Goal: Check status: Check status

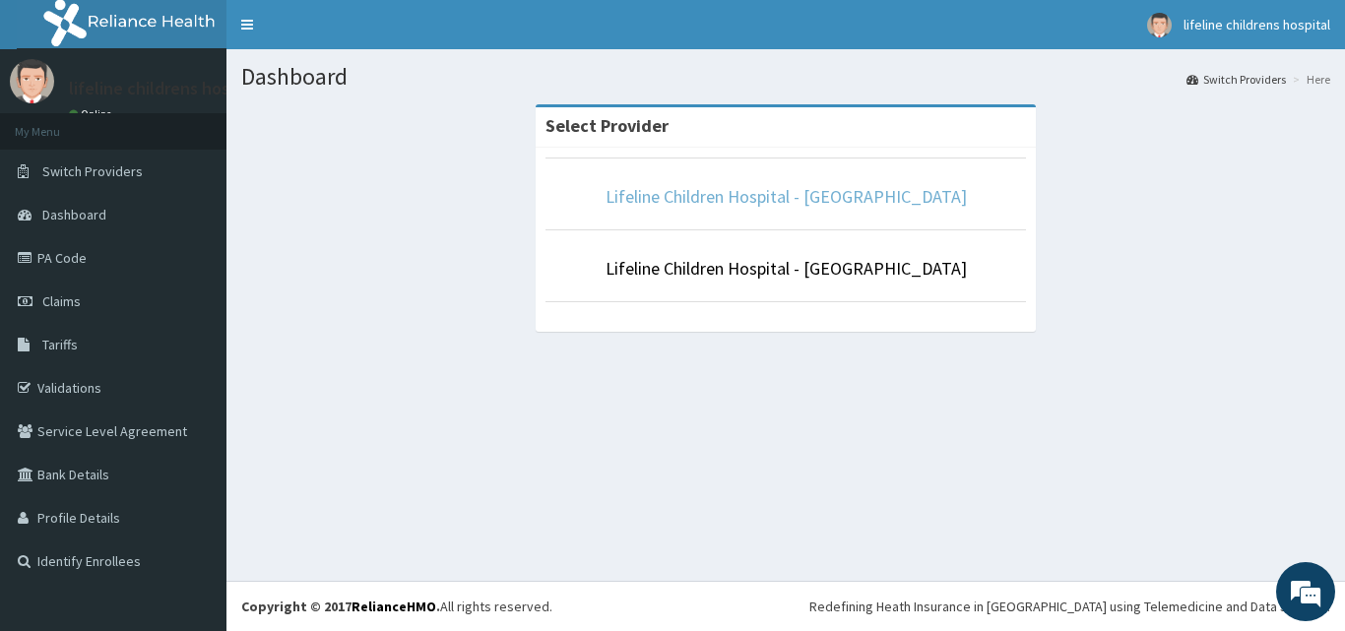
click at [787, 195] on link "Lifeline Children Hospital - [GEOGRAPHIC_DATA]" at bounding box center [786, 196] width 361 height 23
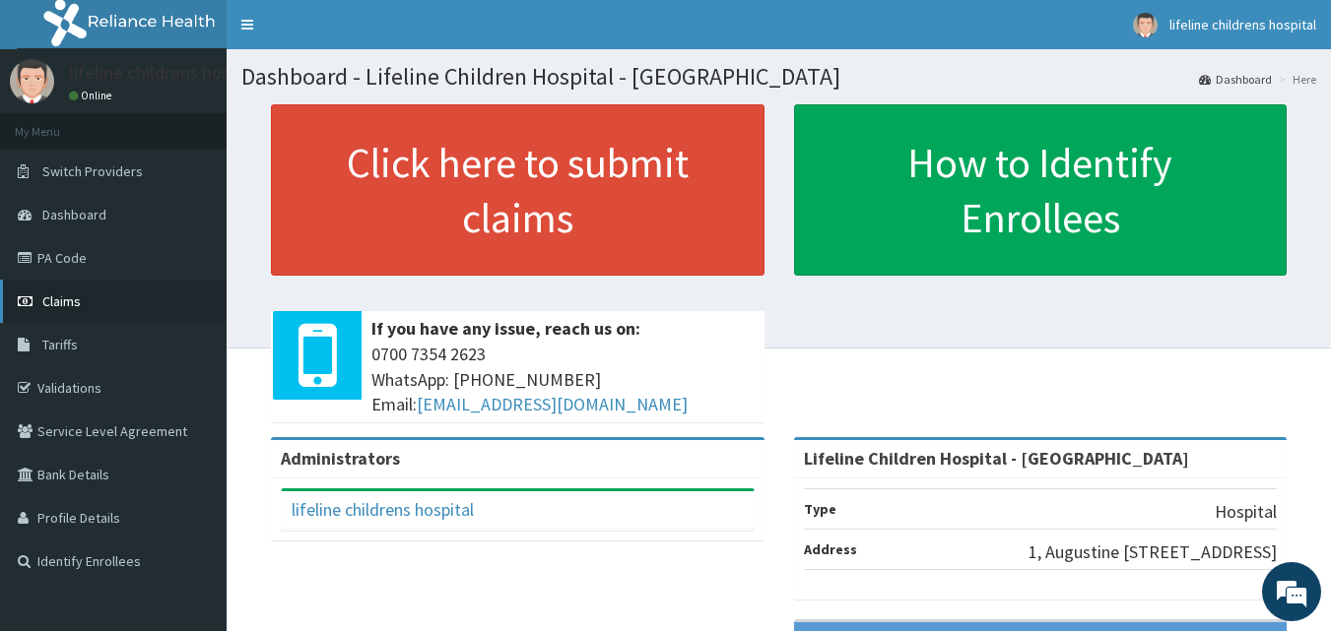
click at [108, 299] on link "Claims" at bounding box center [113, 301] width 227 height 43
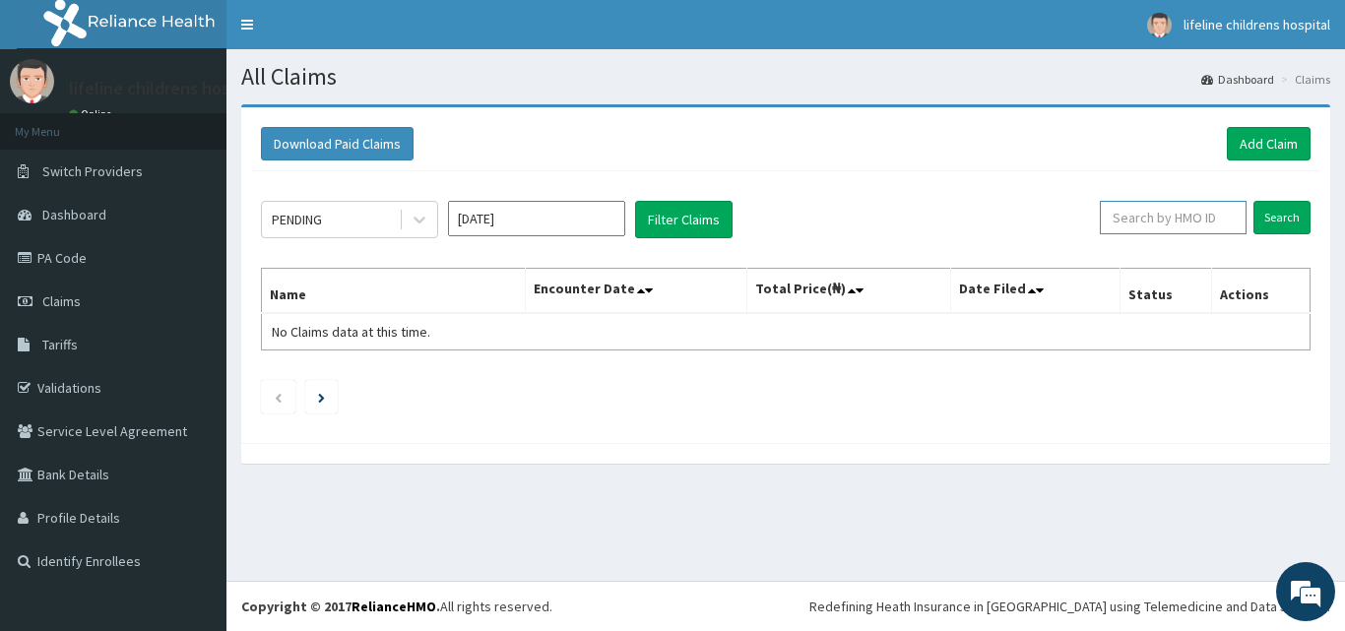
click at [1157, 214] on input "text" at bounding box center [1173, 217] width 147 height 33
type input "SLB/10995/B"
click at [1282, 211] on input "Search" at bounding box center [1282, 217] width 57 height 33
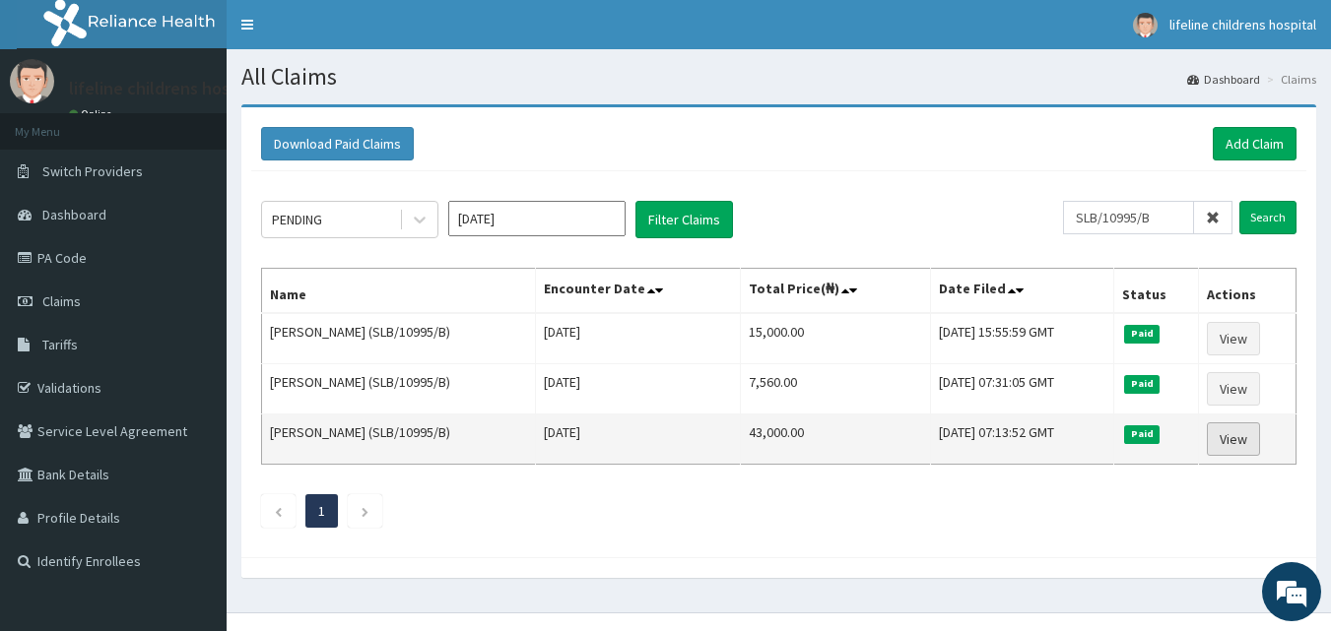
click at [1250, 446] on link "View" at bounding box center [1233, 439] width 53 height 33
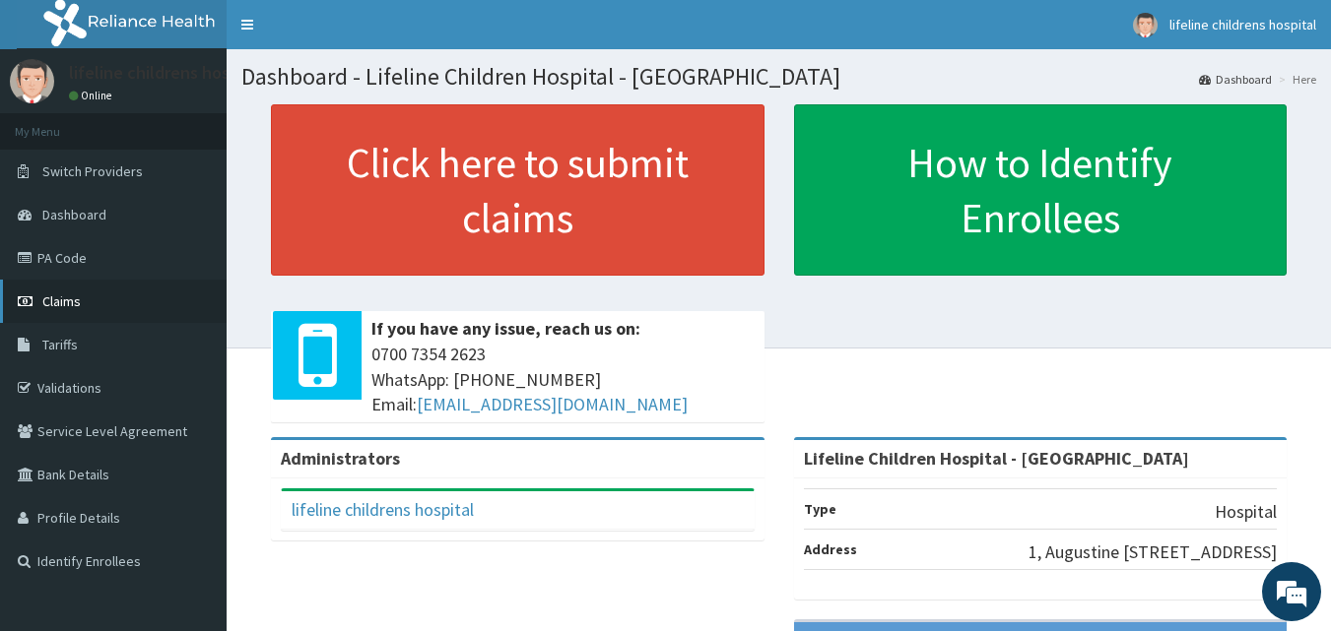
click at [82, 298] on link "Claims" at bounding box center [113, 301] width 227 height 43
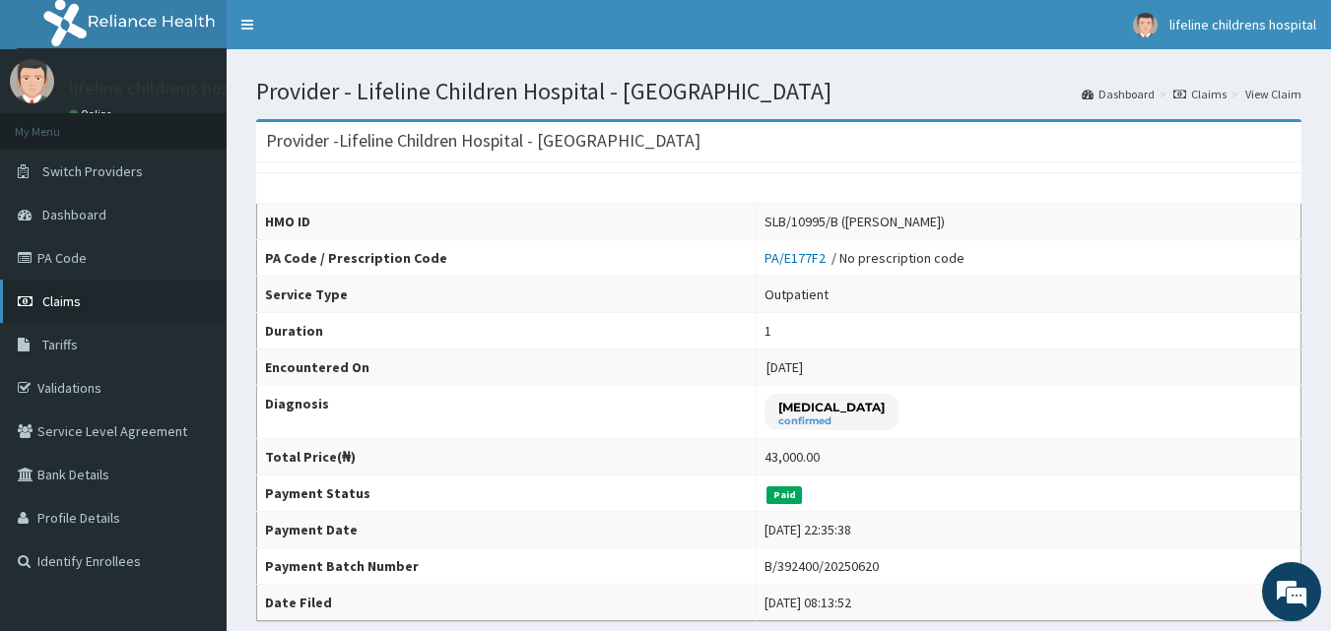
click at [75, 302] on span "Claims" at bounding box center [61, 302] width 38 height 18
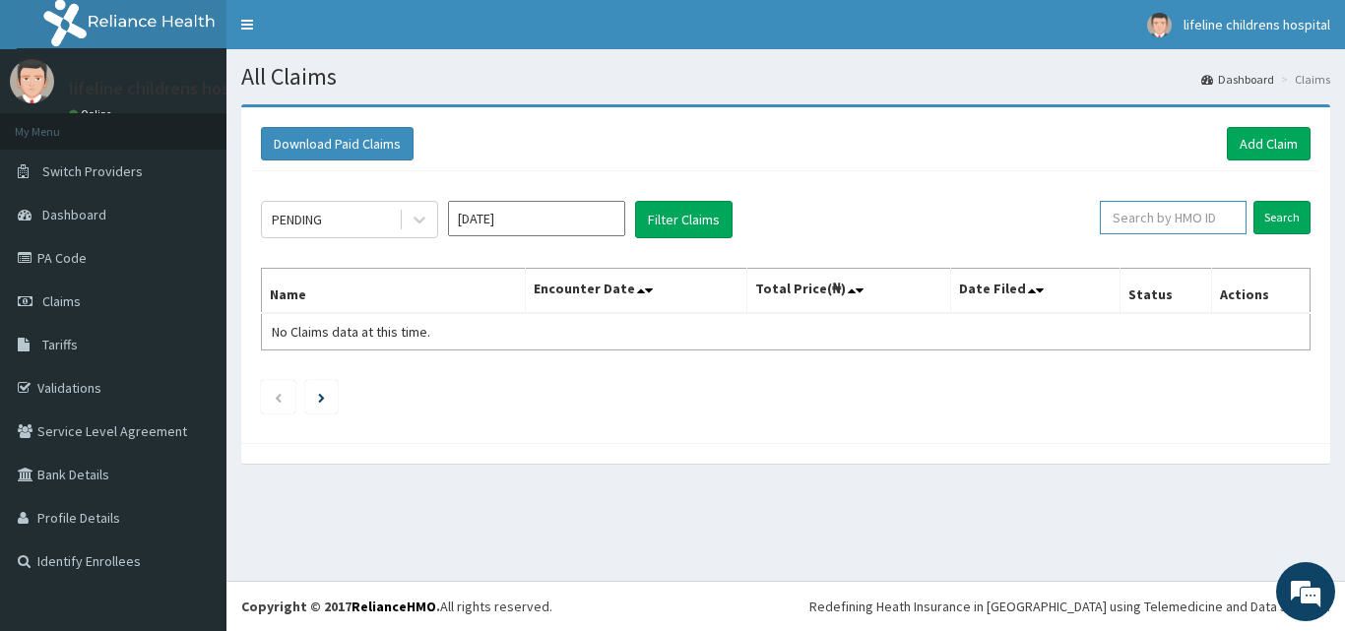
click at [1155, 218] on input "text" at bounding box center [1173, 217] width 147 height 33
click at [1275, 213] on input "Search" at bounding box center [1282, 217] width 57 height 33
click at [1154, 218] on input "ARM/1028/B" at bounding box center [1143, 217] width 132 height 33
click at [1156, 220] on input "ARM/1028/B" at bounding box center [1143, 217] width 132 height 33
type input "ARM/10280/B"
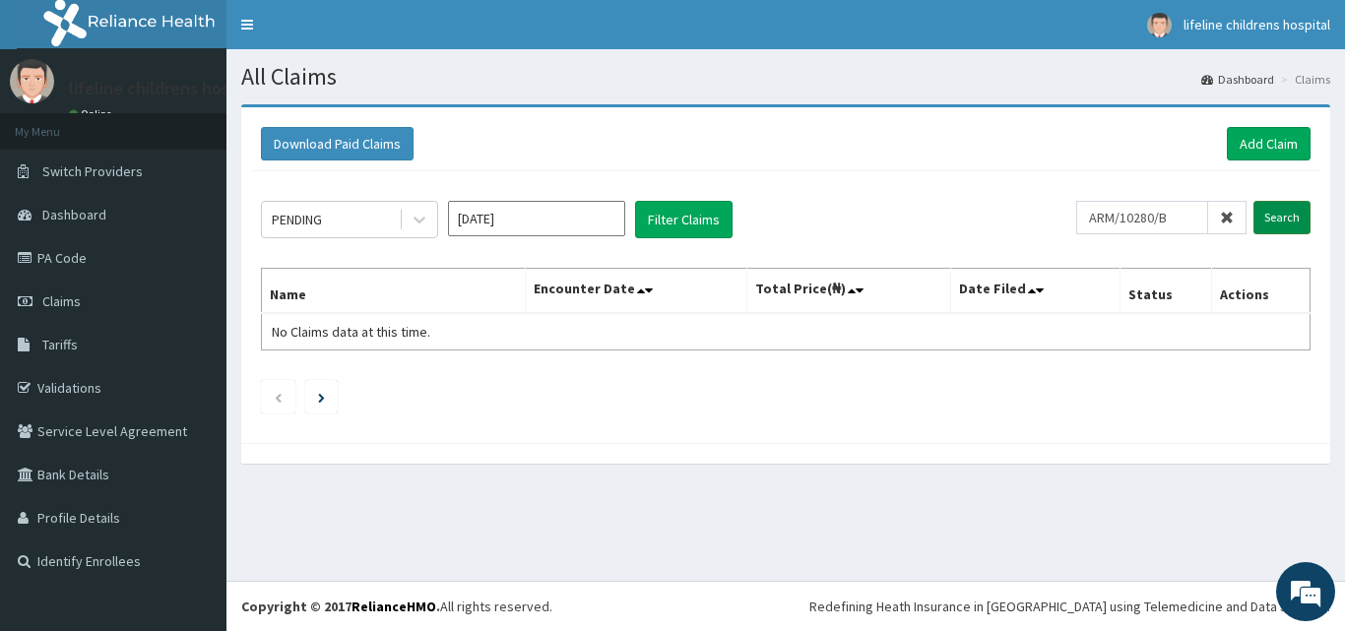
click at [1265, 219] on input "Search" at bounding box center [1282, 217] width 57 height 33
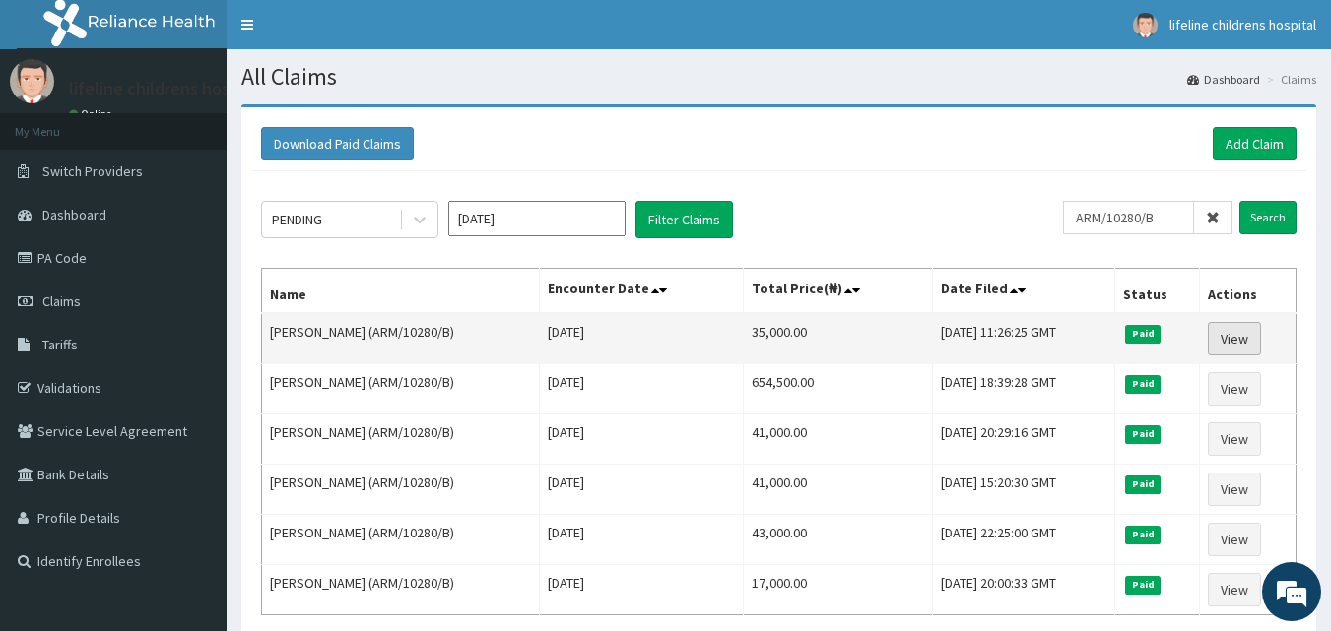
click at [1234, 342] on link "View" at bounding box center [1234, 338] width 53 height 33
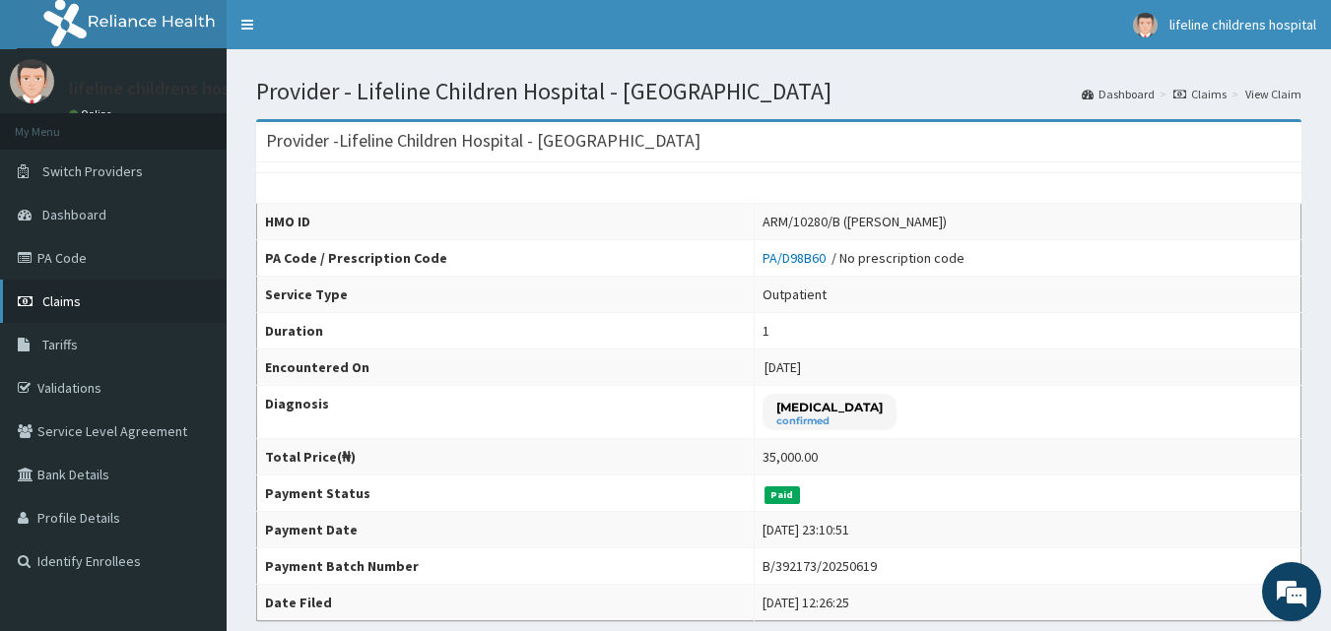
click at [39, 297] on link "Claims" at bounding box center [113, 301] width 227 height 43
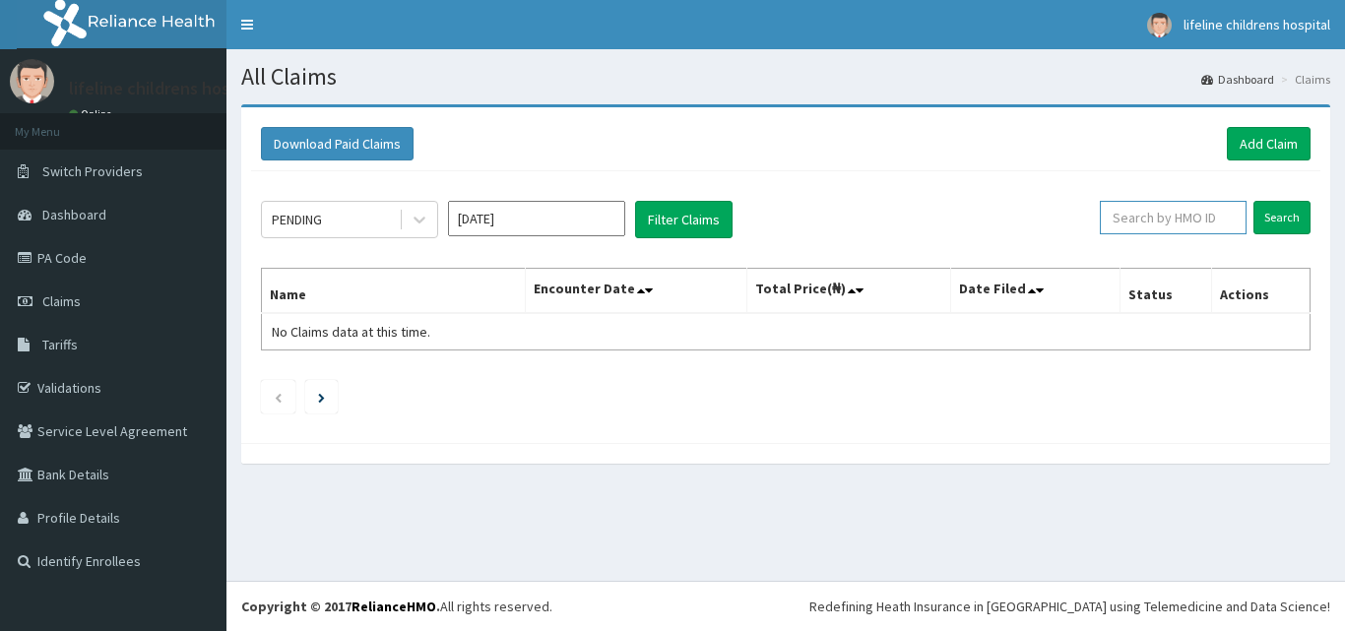
click at [1147, 218] on input "text" at bounding box center [1173, 217] width 147 height 33
type input "G"
click at [1277, 220] on input "Search" at bounding box center [1282, 217] width 57 height 33
click at [1180, 216] on input "JZG/10002/D" at bounding box center [1143, 217] width 132 height 33
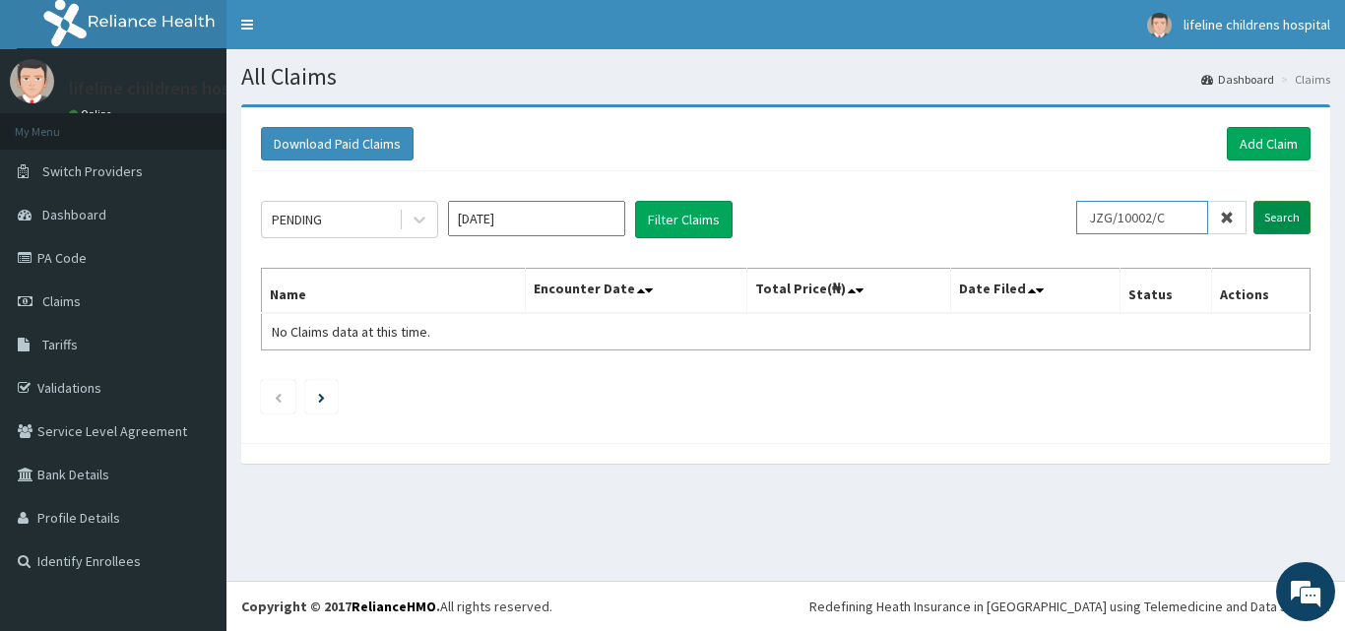
type input "JZG/10002/C"
click at [1289, 216] on input "Search" at bounding box center [1282, 217] width 57 height 33
drag, startPoint x: 1192, startPoint y: 219, endPoint x: 1103, endPoint y: 218, distance: 88.7
click at [1103, 218] on input "JZG/10002/C" at bounding box center [1143, 217] width 132 height 33
click at [77, 249] on link "PA Code" at bounding box center [113, 257] width 227 height 43
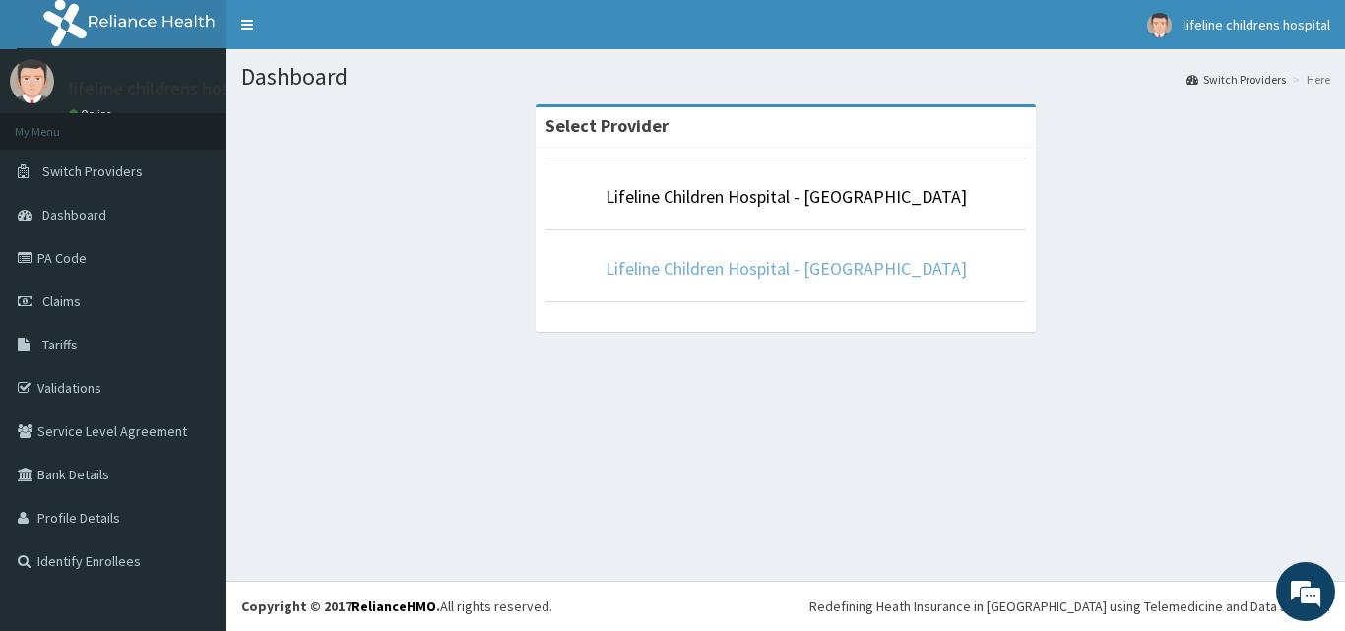
click at [712, 271] on link "Lifeline Children Hospital - [GEOGRAPHIC_DATA]" at bounding box center [786, 268] width 361 height 23
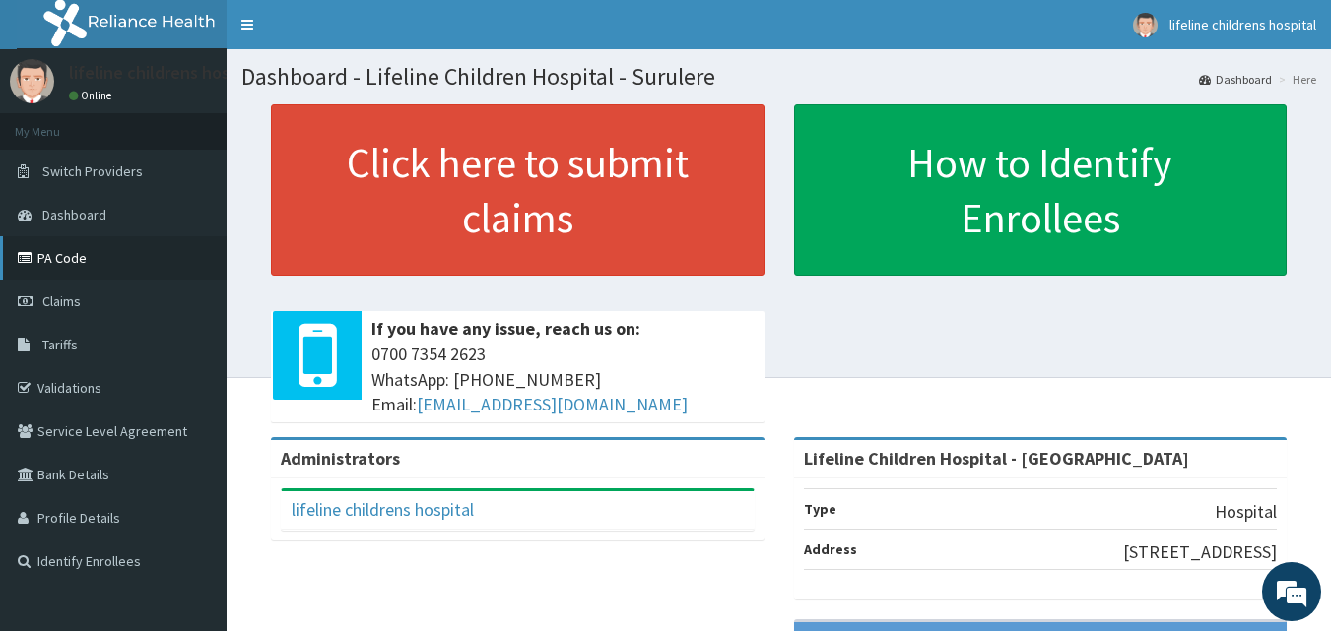
click at [86, 248] on link "PA Code" at bounding box center [113, 257] width 227 height 43
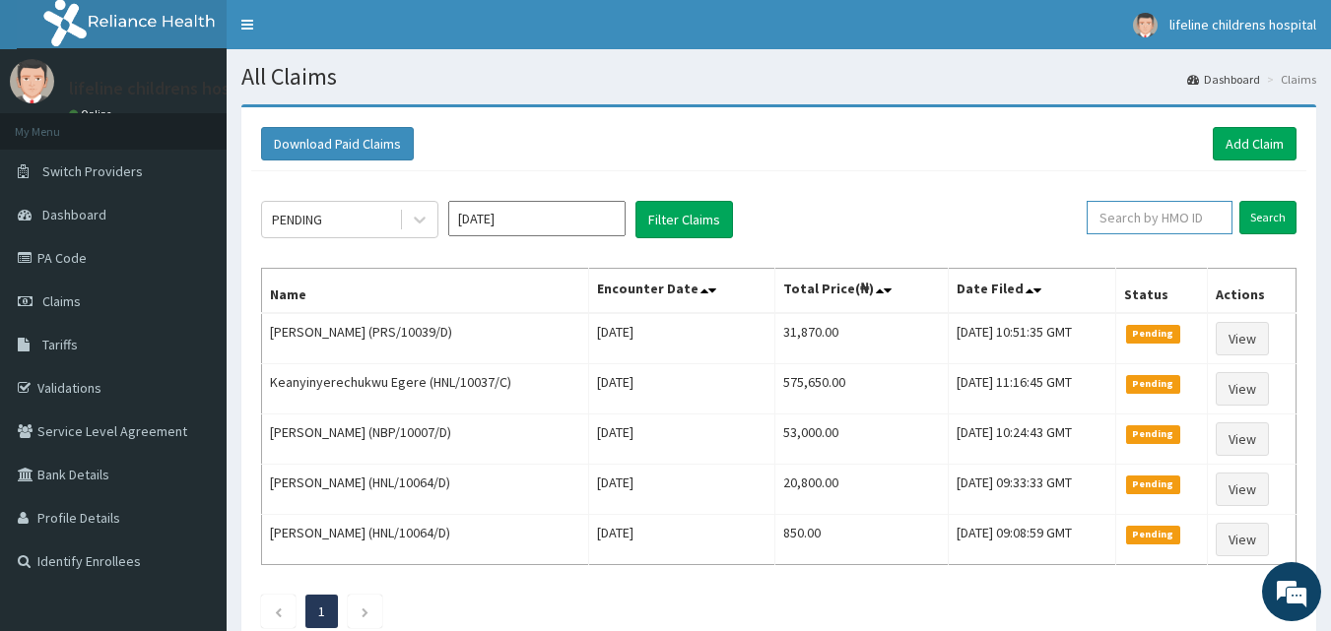
click at [1129, 218] on input "text" at bounding box center [1159, 217] width 146 height 33
paste input "JZG/10002/D"
type input "JZG/10002/D"
click at [1275, 214] on input "Search" at bounding box center [1267, 217] width 57 height 33
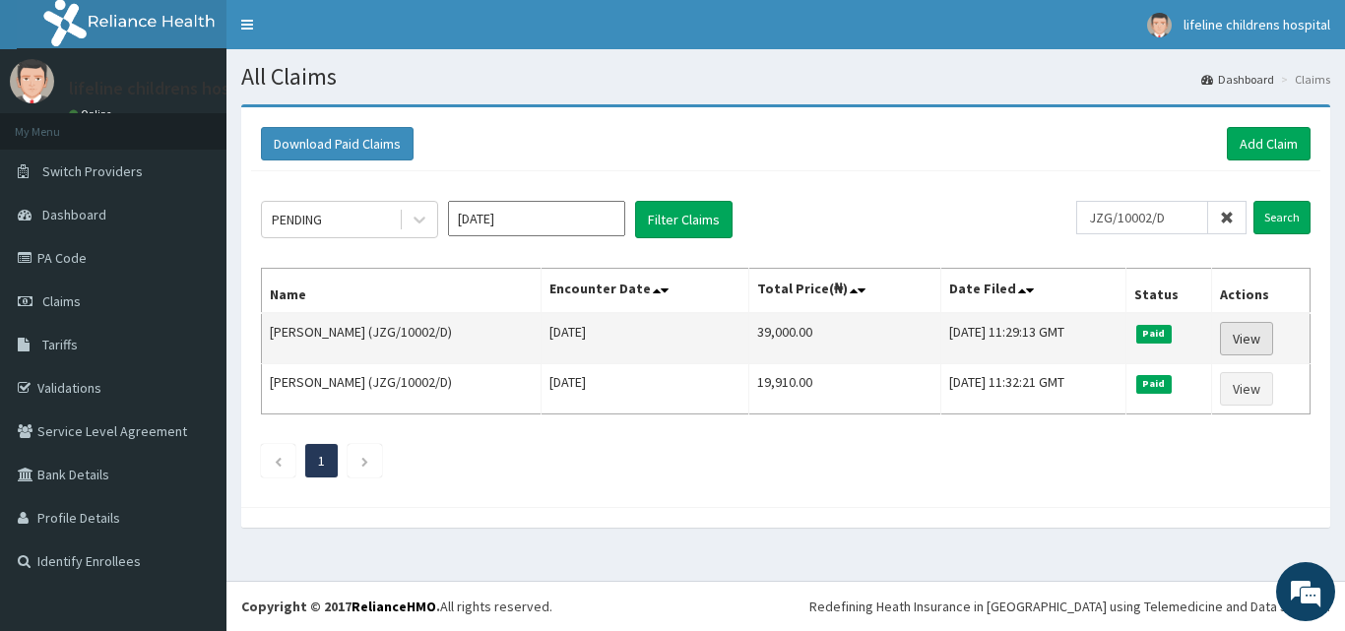
click at [1237, 340] on link "View" at bounding box center [1246, 338] width 53 height 33
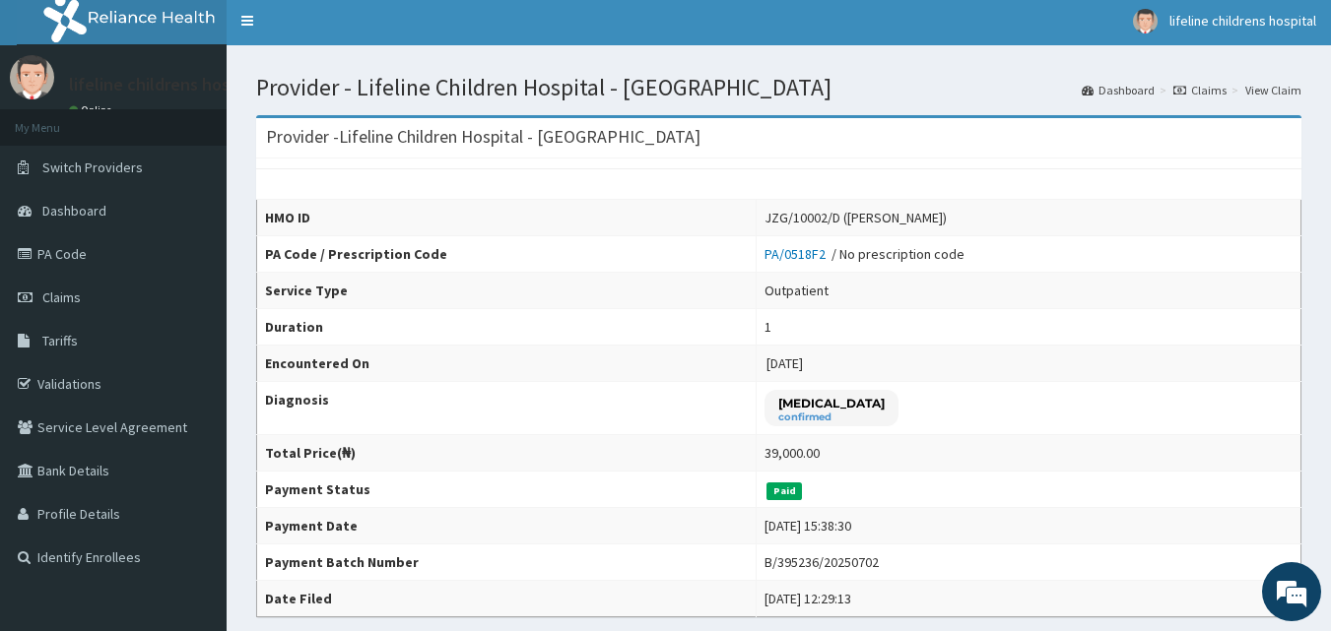
scroll to position [5, 0]
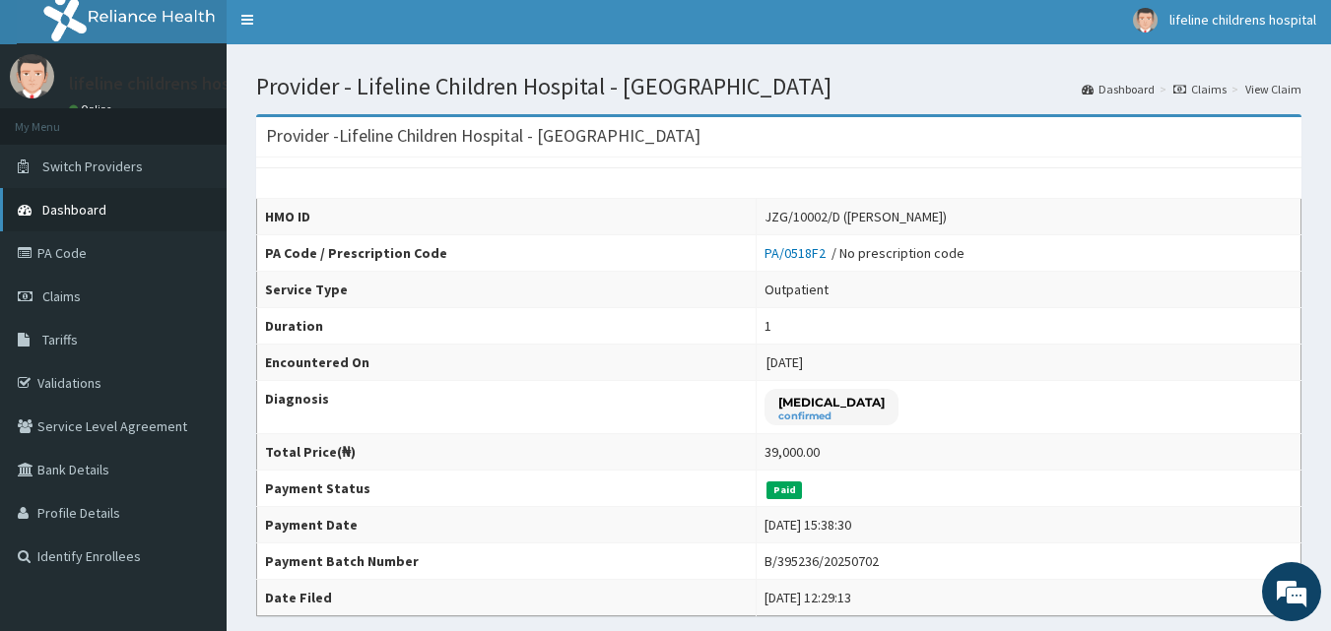
click at [84, 200] on link "Dashboard" at bounding box center [113, 209] width 227 height 43
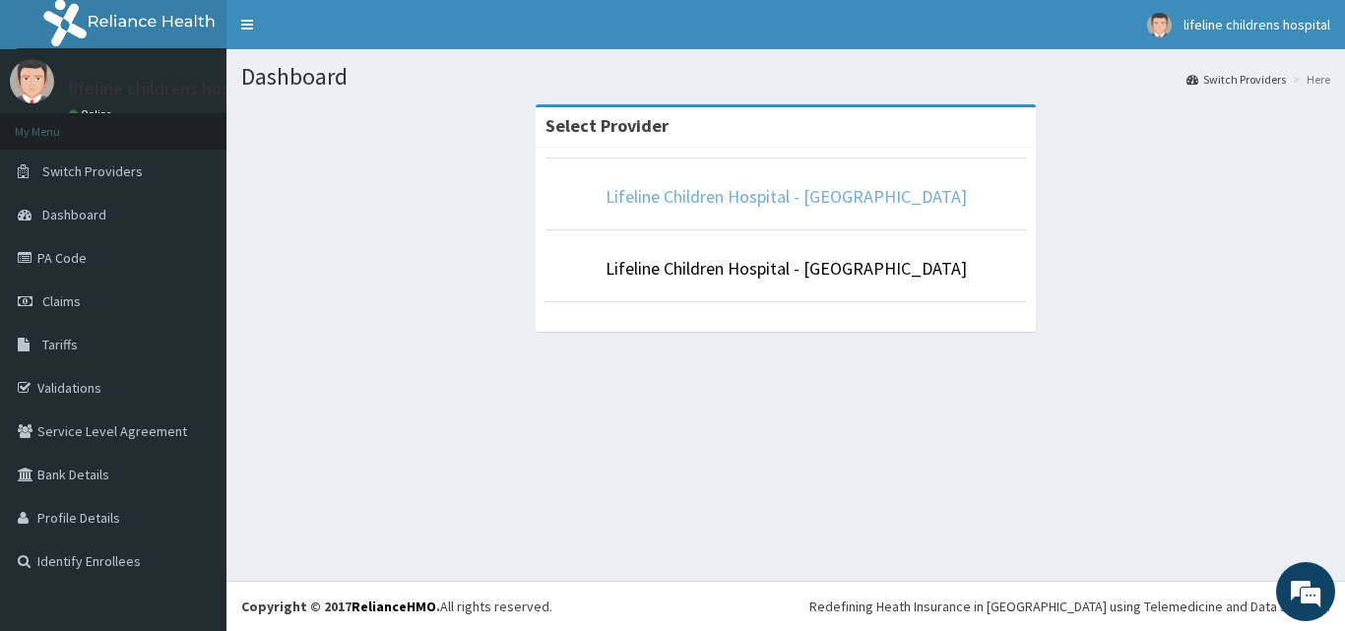
click at [731, 203] on link "Lifeline Children Hospital - [GEOGRAPHIC_DATA]" at bounding box center [786, 196] width 361 height 23
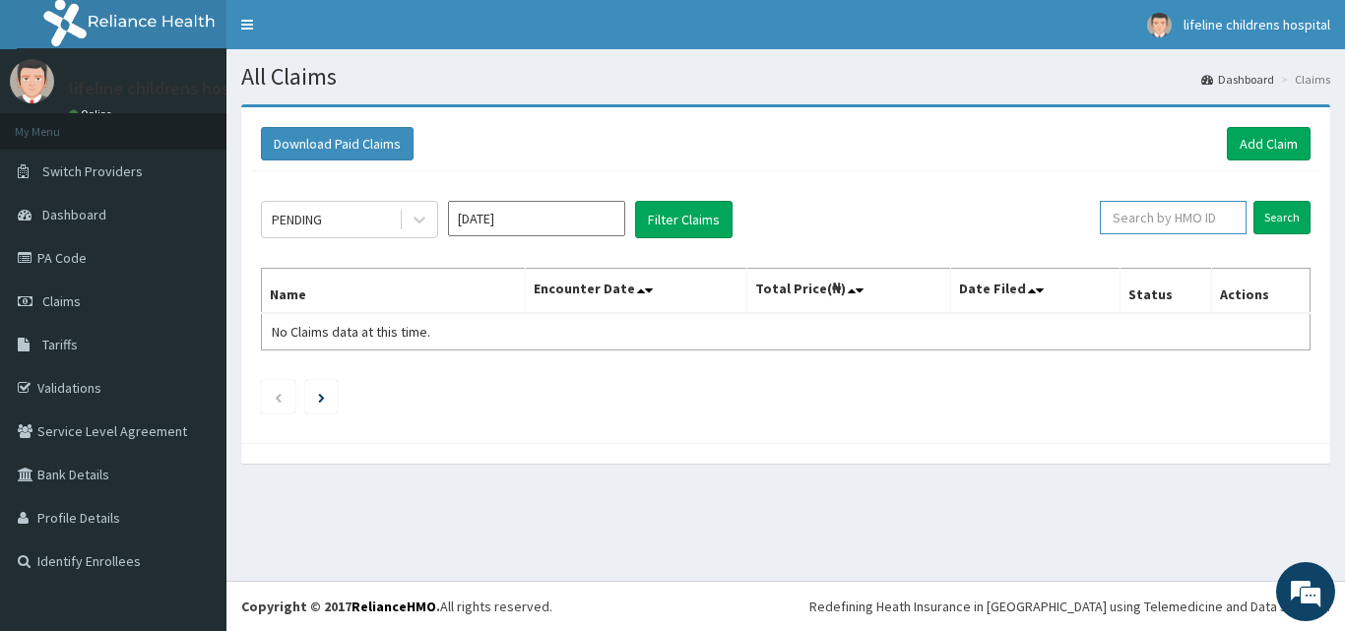
click at [1137, 225] on input "text" at bounding box center [1173, 217] width 147 height 33
paste input "DER/10003/F"
type input "DER/10003/F"
click at [1301, 212] on input "Search" at bounding box center [1282, 217] width 57 height 33
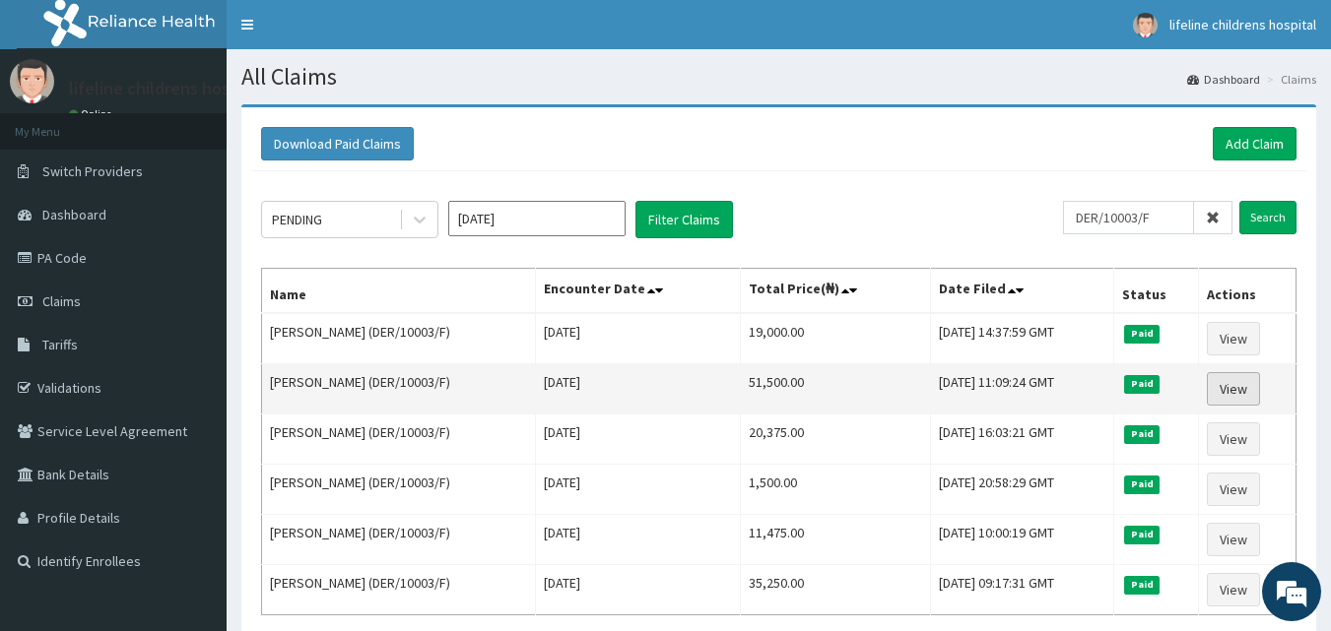
click at [1231, 386] on link "View" at bounding box center [1233, 388] width 53 height 33
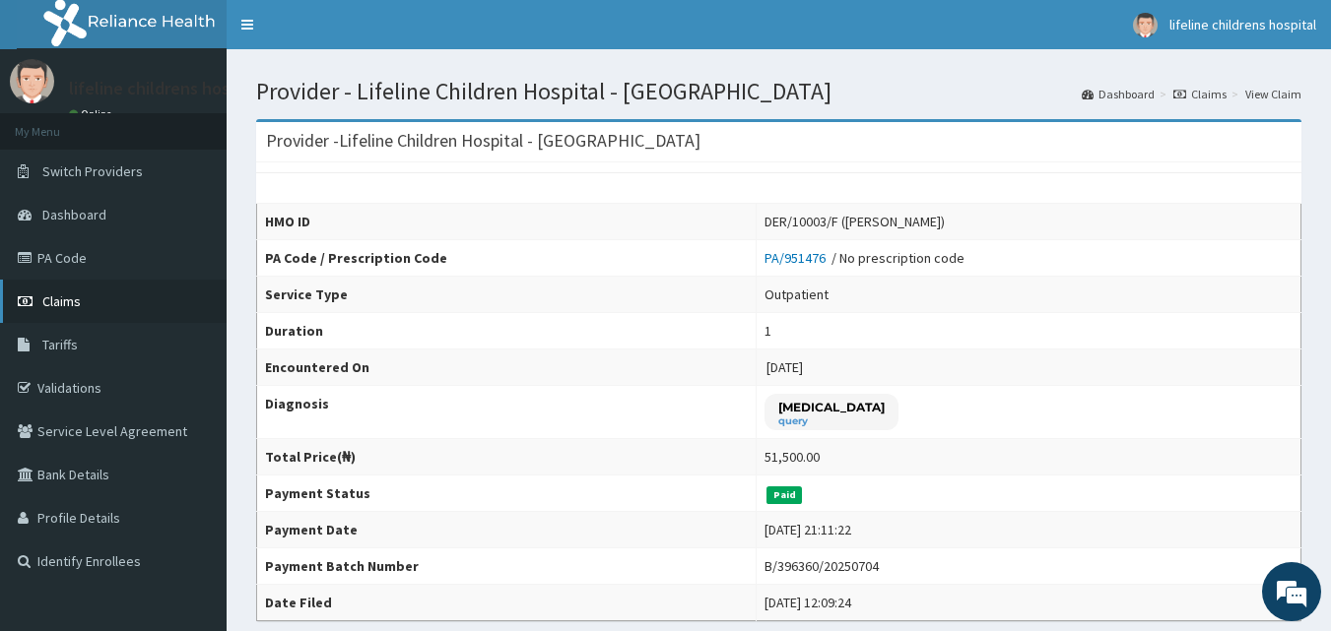
click at [138, 305] on link "Claims" at bounding box center [113, 301] width 227 height 43
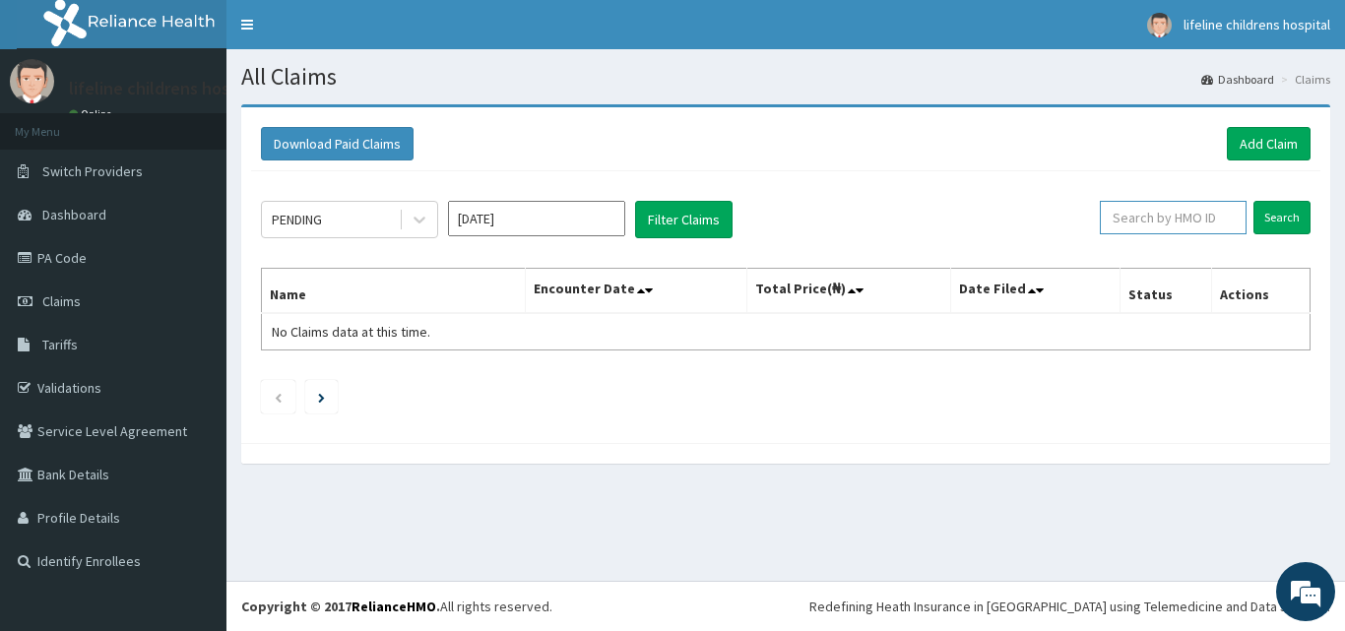
click at [1231, 222] on input "text" at bounding box center [1173, 217] width 147 height 33
paste input "POL/10007/A"
type input "POL/10007/A"
click at [1274, 221] on input "Search" at bounding box center [1282, 217] width 57 height 33
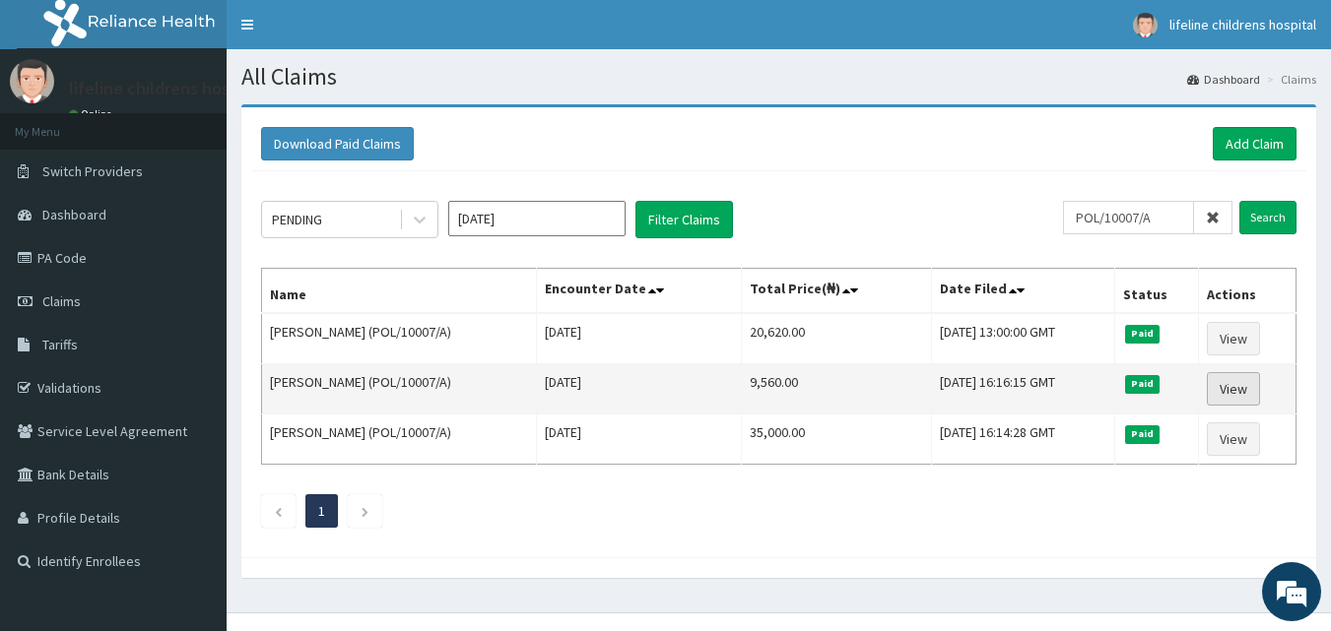
click at [1240, 380] on link "View" at bounding box center [1233, 388] width 53 height 33
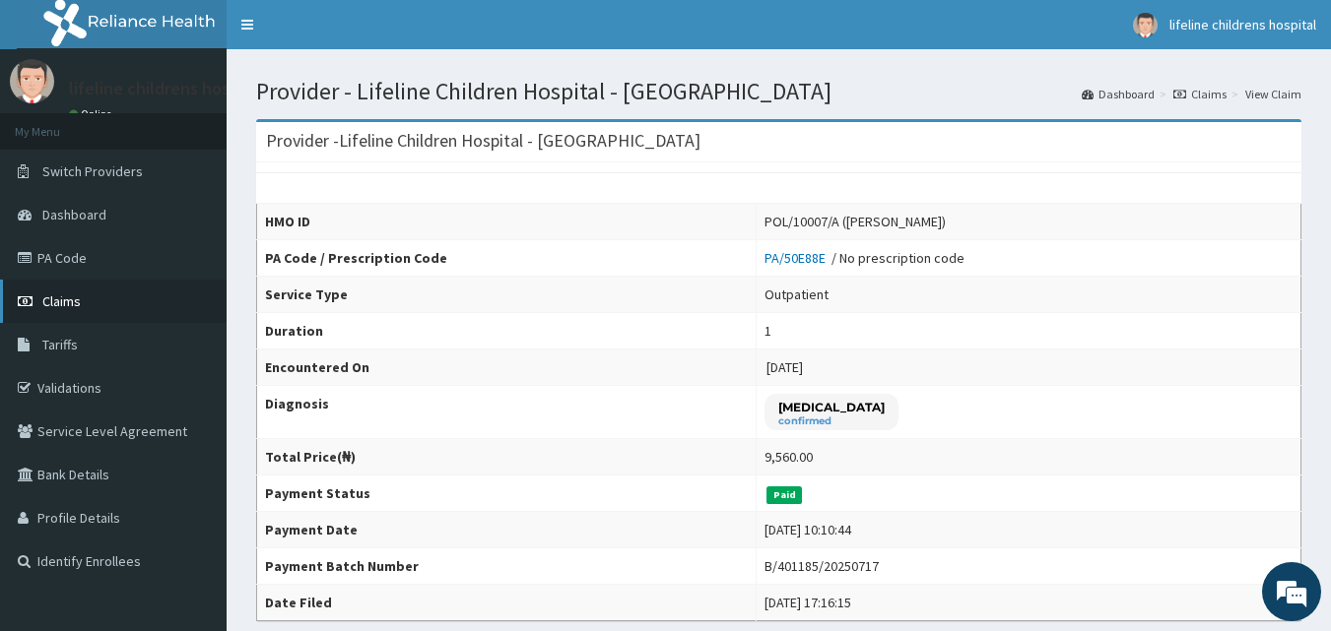
click at [95, 301] on link "Claims" at bounding box center [113, 301] width 227 height 43
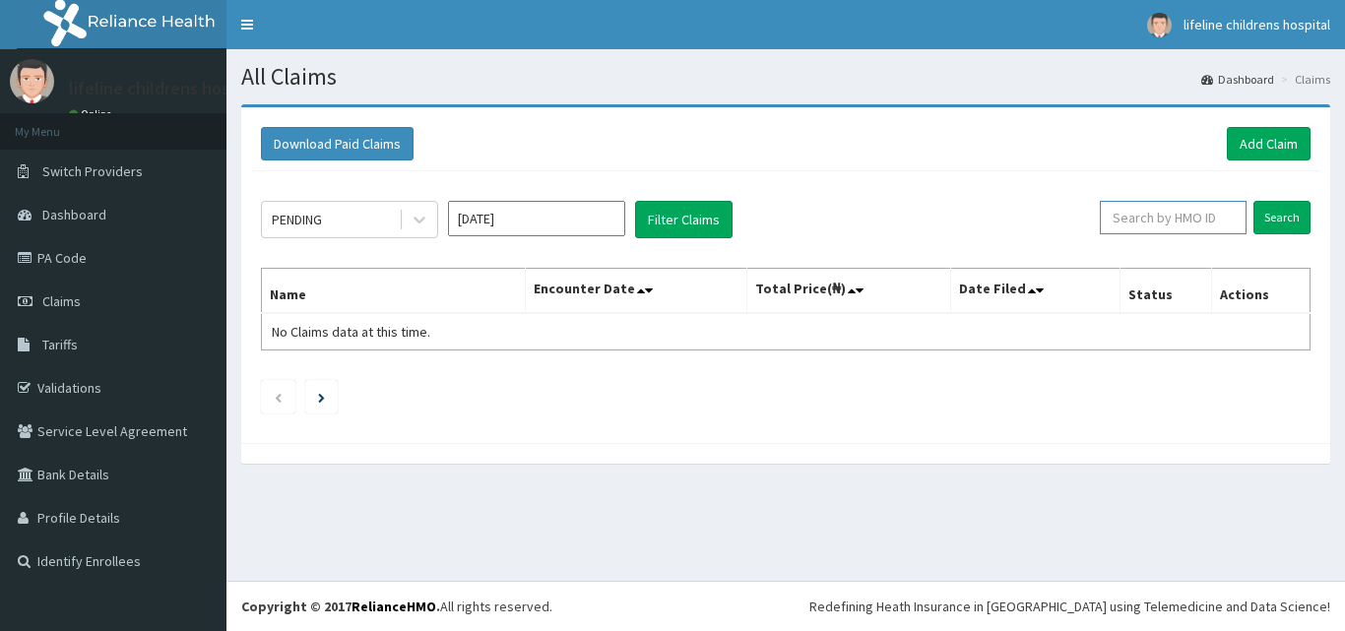
click at [1150, 214] on input "text" at bounding box center [1173, 217] width 147 height 33
paste input "ZFC/10007/D"
type input "ZFC/10007/D"
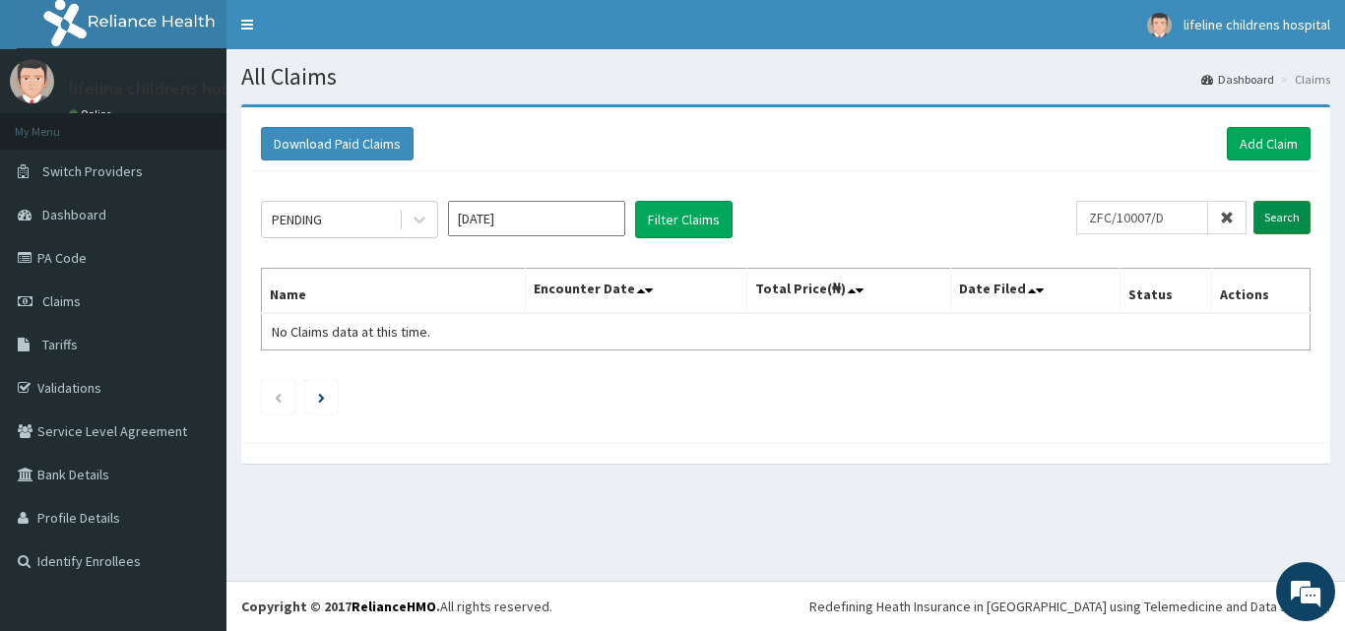
click at [1296, 213] on input "Search" at bounding box center [1282, 217] width 57 height 33
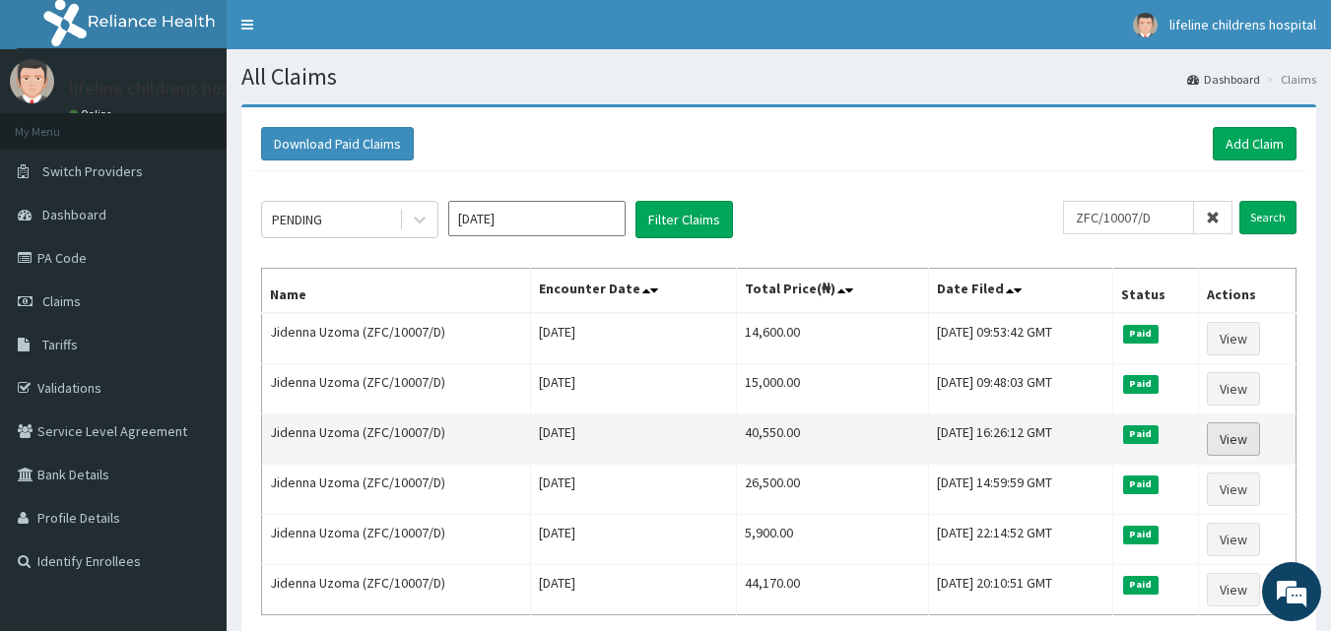
click at [1252, 443] on link "View" at bounding box center [1233, 439] width 53 height 33
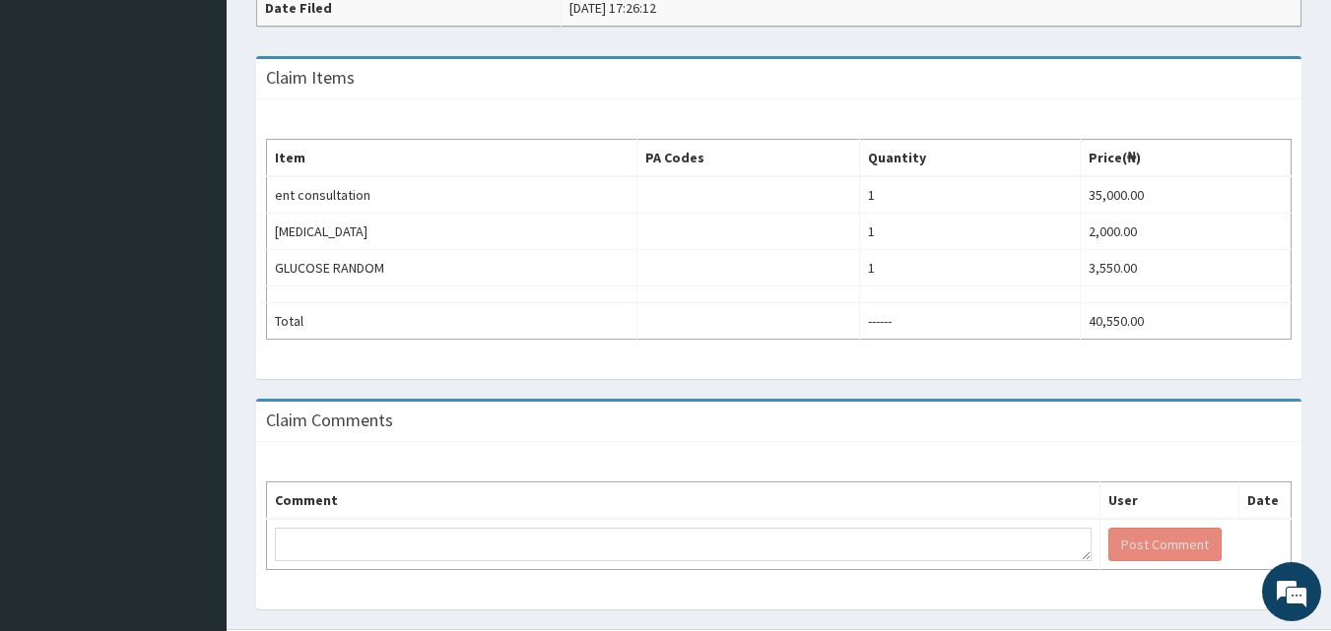
scroll to position [643, 0]
